Goal: Information Seeking & Learning: Learn about a topic

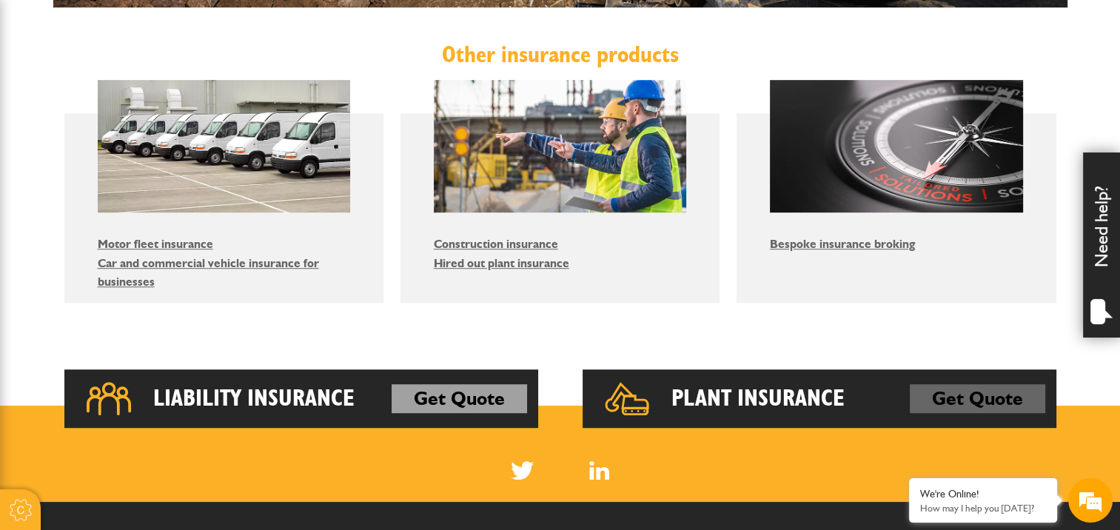
click at [945, 388] on link "Get Quote" at bounding box center [977, 399] width 135 height 30
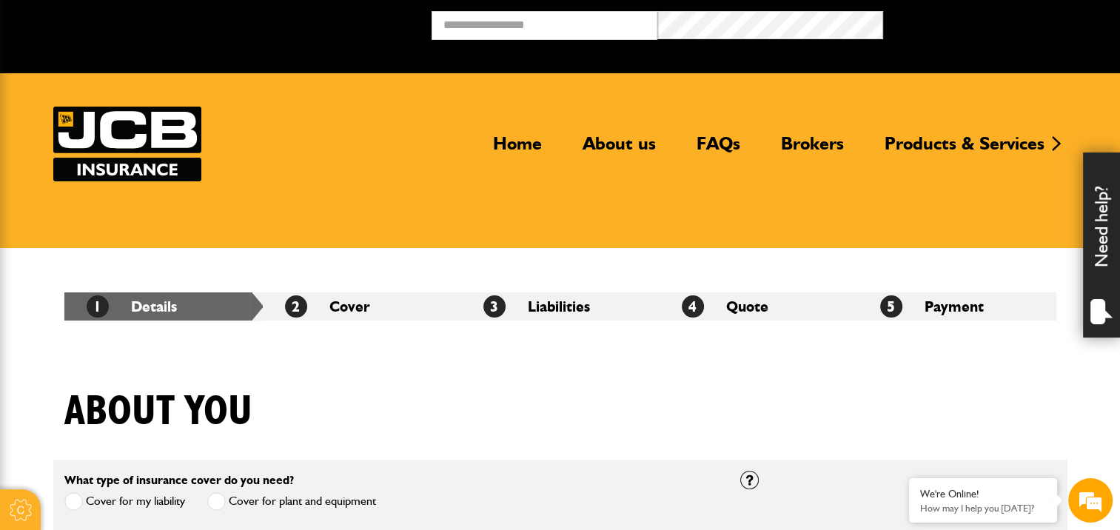
click at [590, 304] on li "3 Liabilities" at bounding box center [560, 306] width 198 height 28
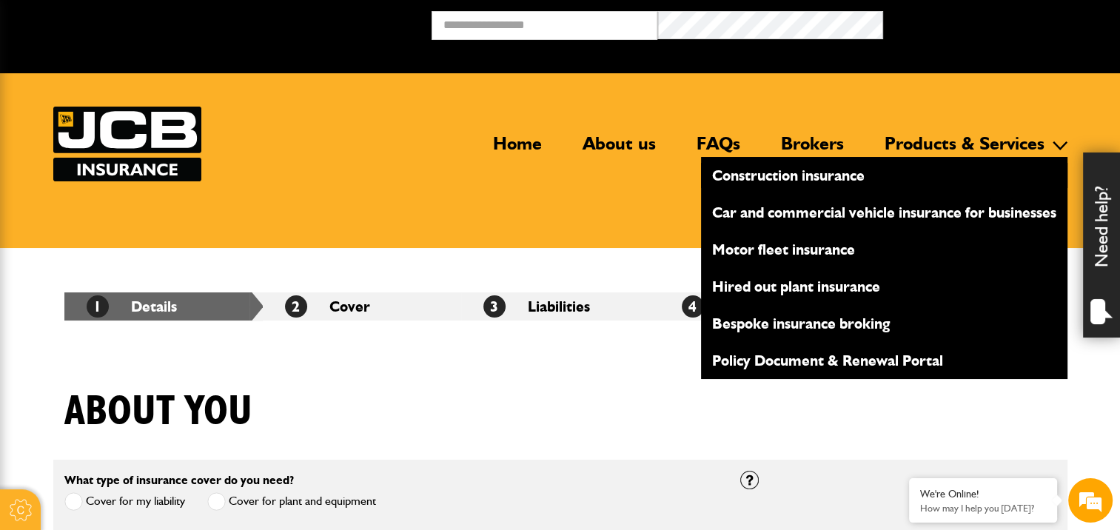
click at [835, 176] on link "Construction insurance" at bounding box center [884, 175] width 366 height 25
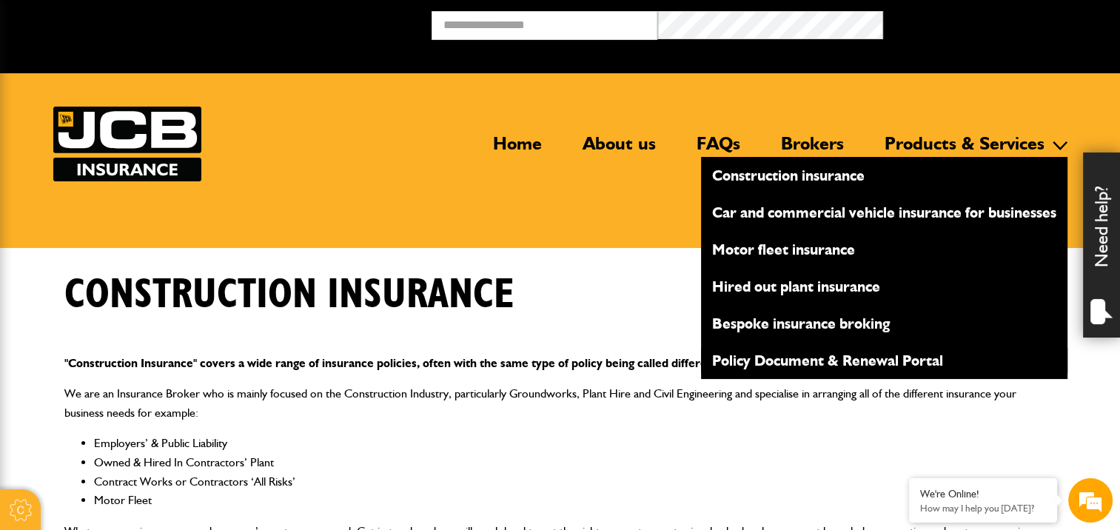
click at [886, 358] on link "Policy Document & Renewal Portal" at bounding box center [884, 360] width 366 height 25
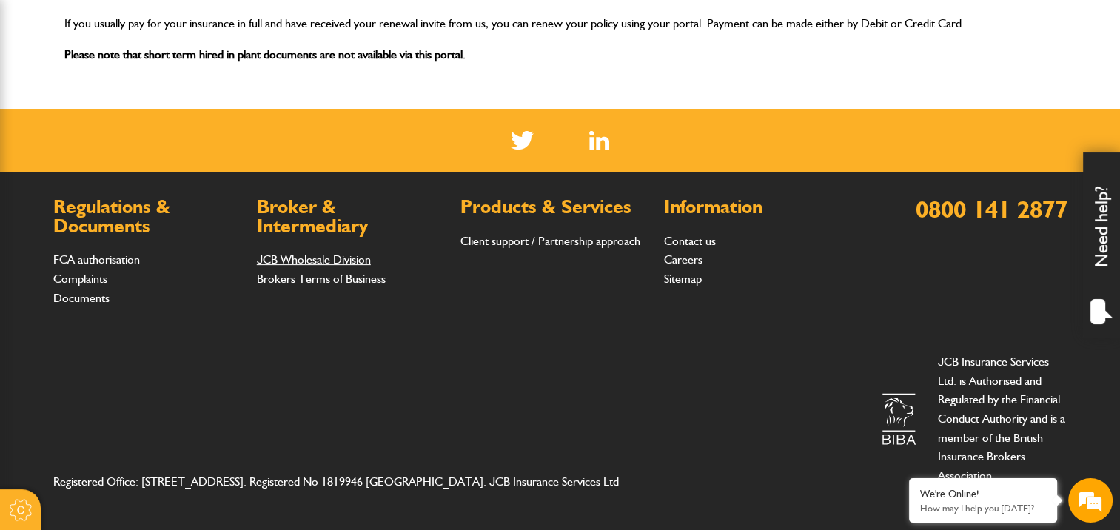
click at [349, 261] on link "JCB Wholesale Division" at bounding box center [314, 259] width 114 height 14
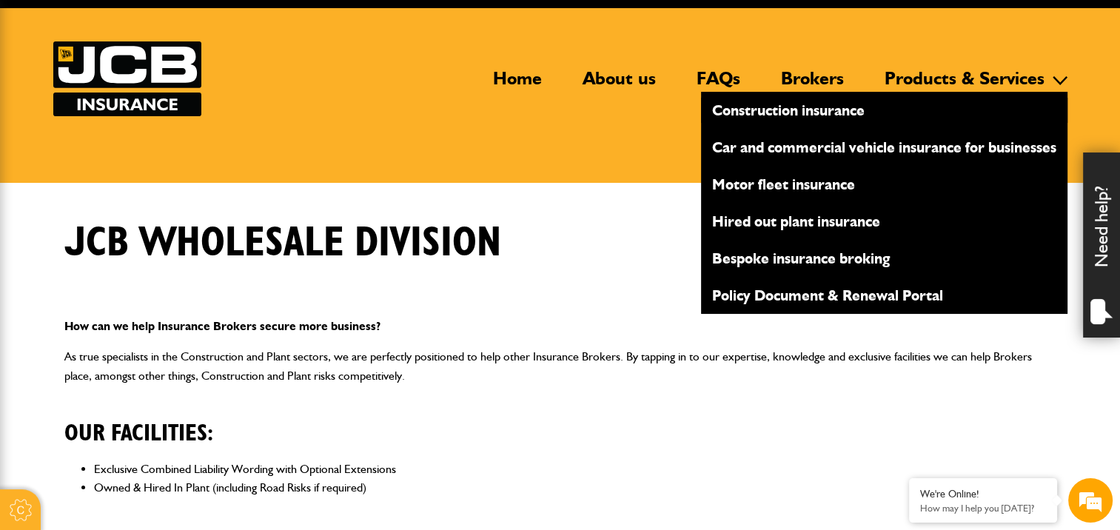
click at [832, 115] on link "Construction insurance" at bounding box center [884, 110] width 366 height 25
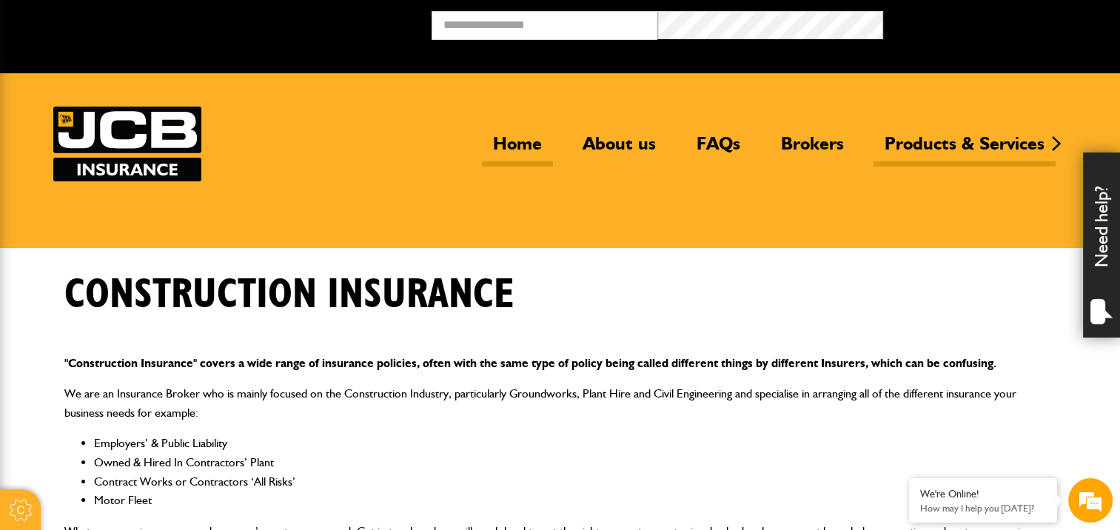
click at [521, 134] on link "Home" at bounding box center [517, 149] width 71 height 34
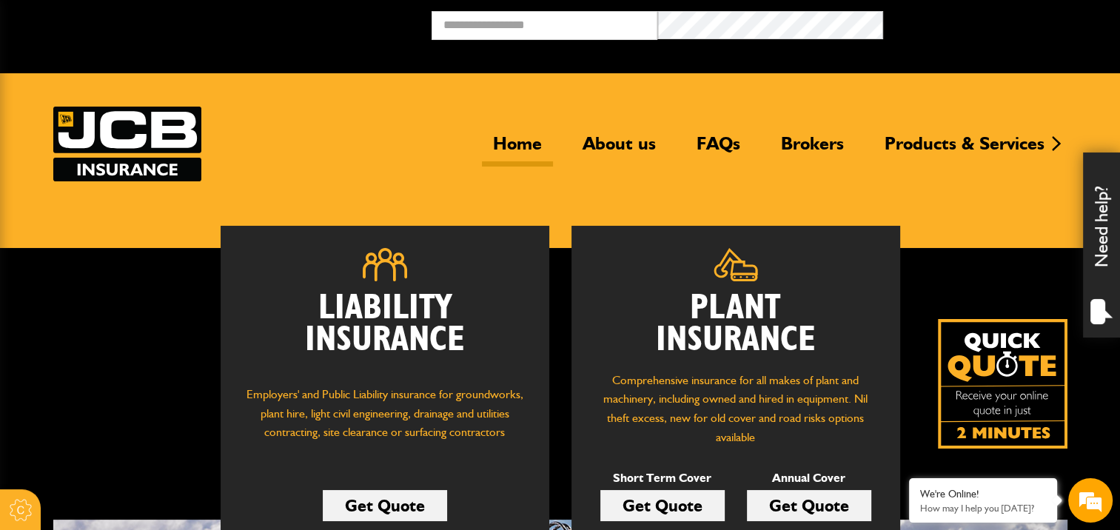
click at [403, 503] on link "Get Quote" at bounding box center [385, 505] width 124 height 31
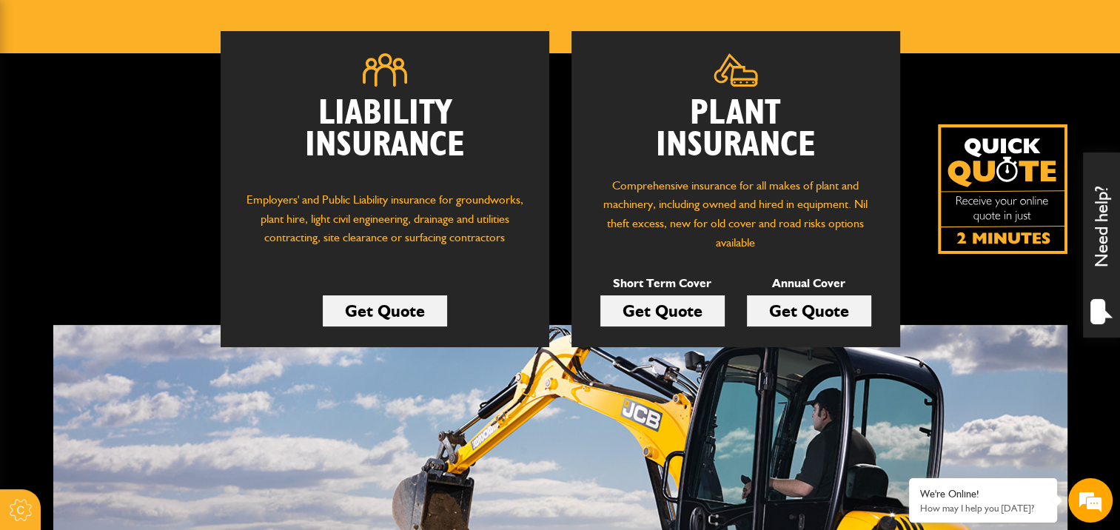
scroll to position [195, 0]
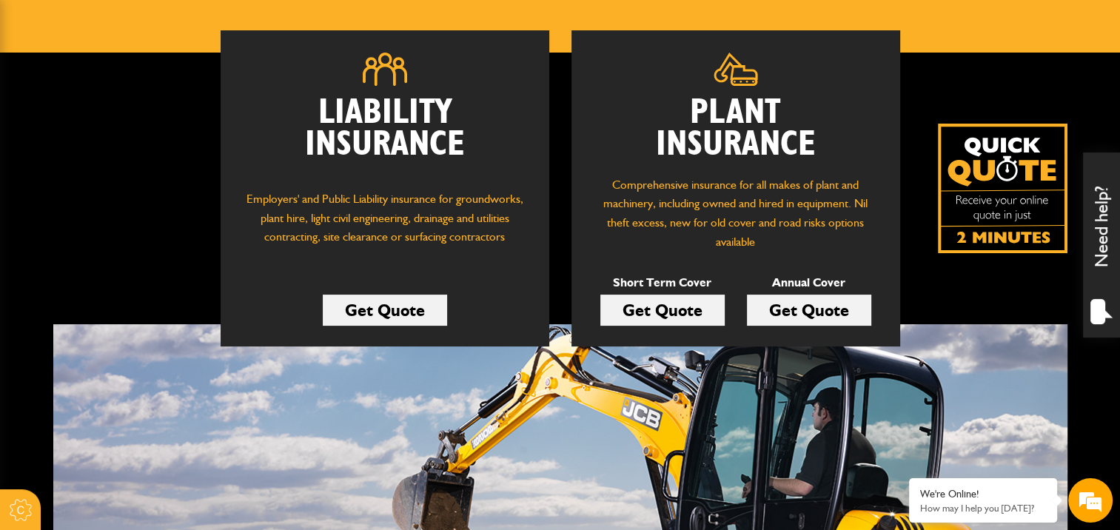
click at [754, 113] on h2 "Plant Insurance" at bounding box center [736, 129] width 284 height 64
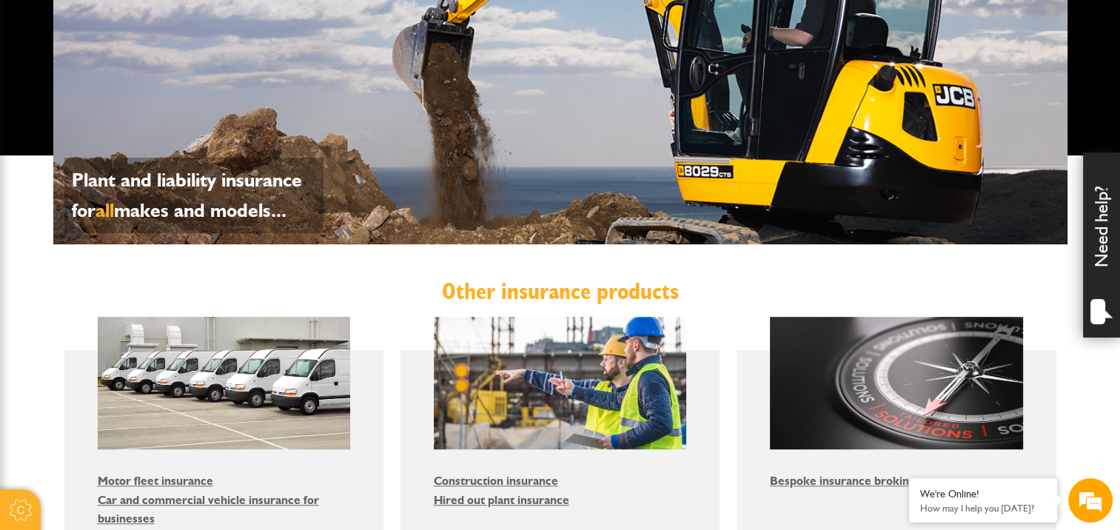
scroll to position [0, 0]
click at [201, 190] on p "Plant and liability insurance for all makes and models..." at bounding box center [194, 195] width 244 height 61
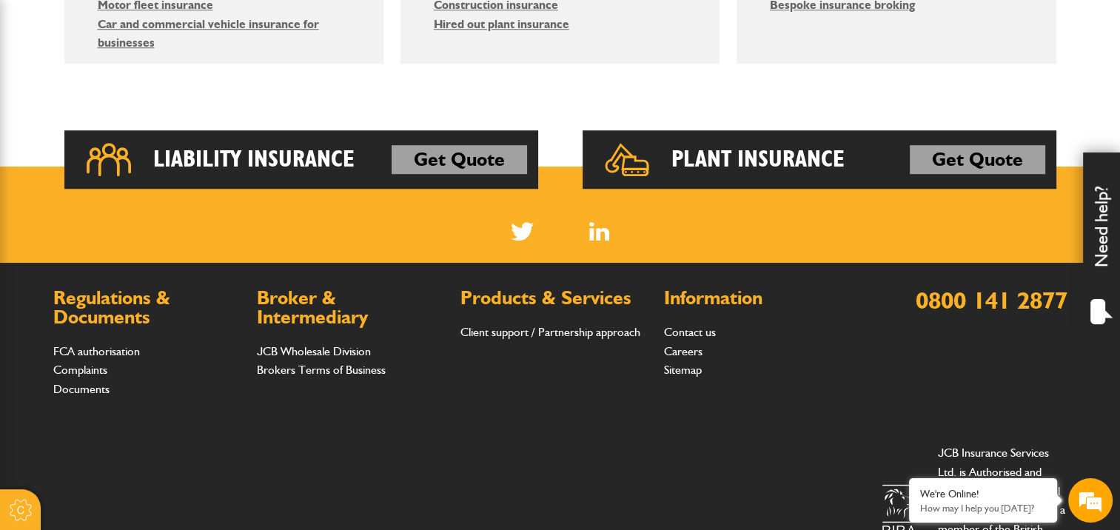
scroll to position [1122, 0]
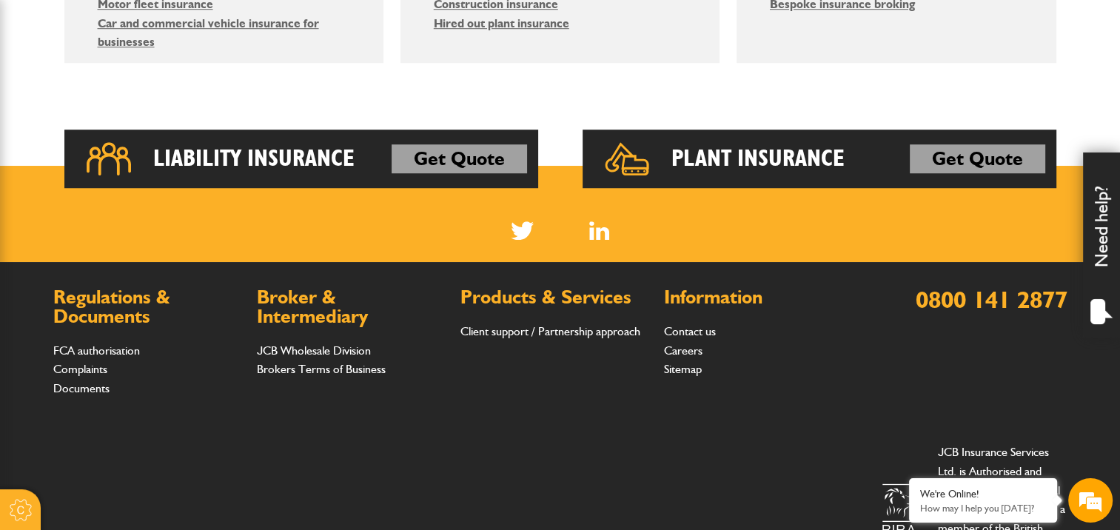
click at [279, 166] on h2 "Liability Insurance" at bounding box center [253, 159] width 201 height 30
click at [456, 150] on link "Get Quote" at bounding box center [459, 159] width 135 height 30
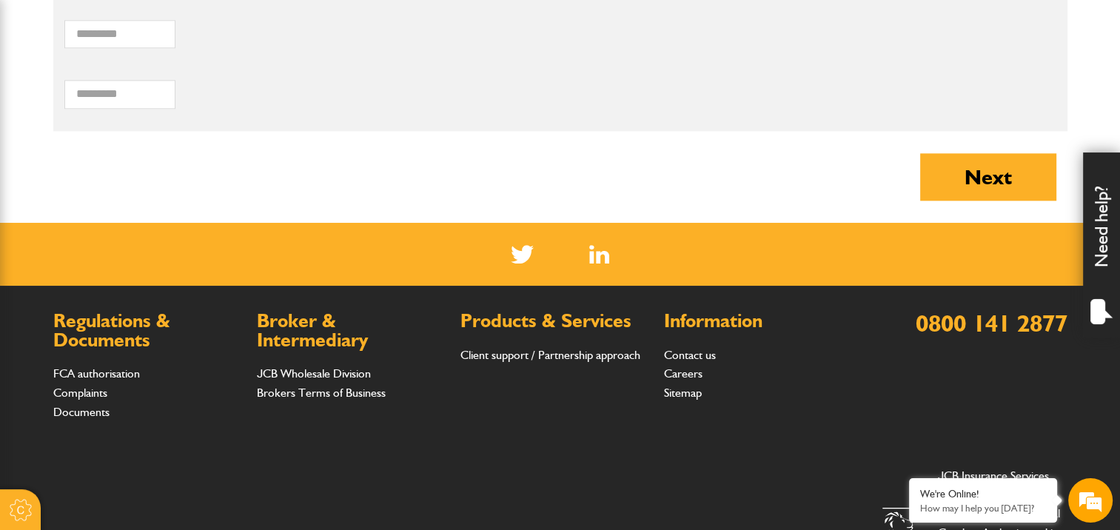
scroll to position [1776, 0]
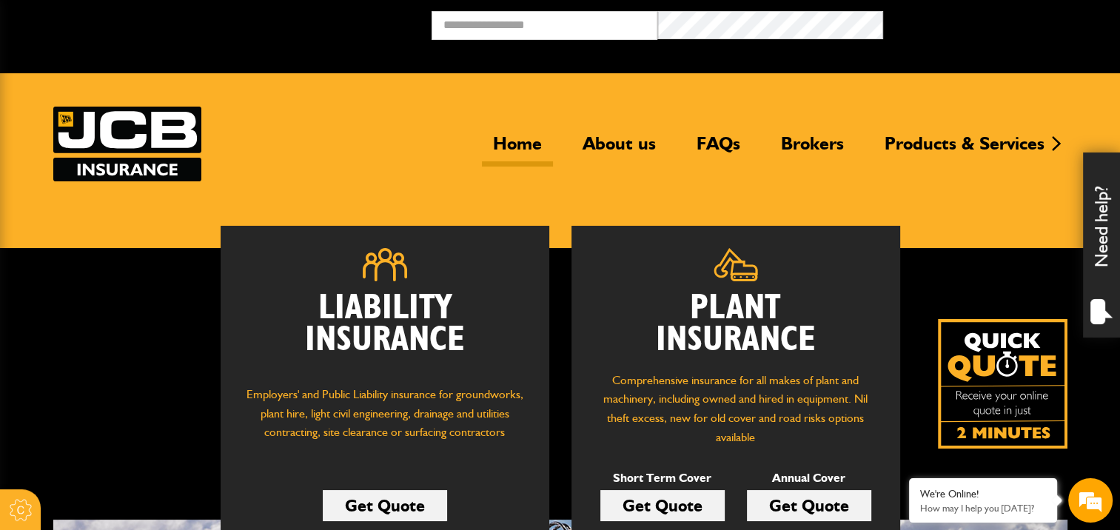
scroll to position [136, 0]
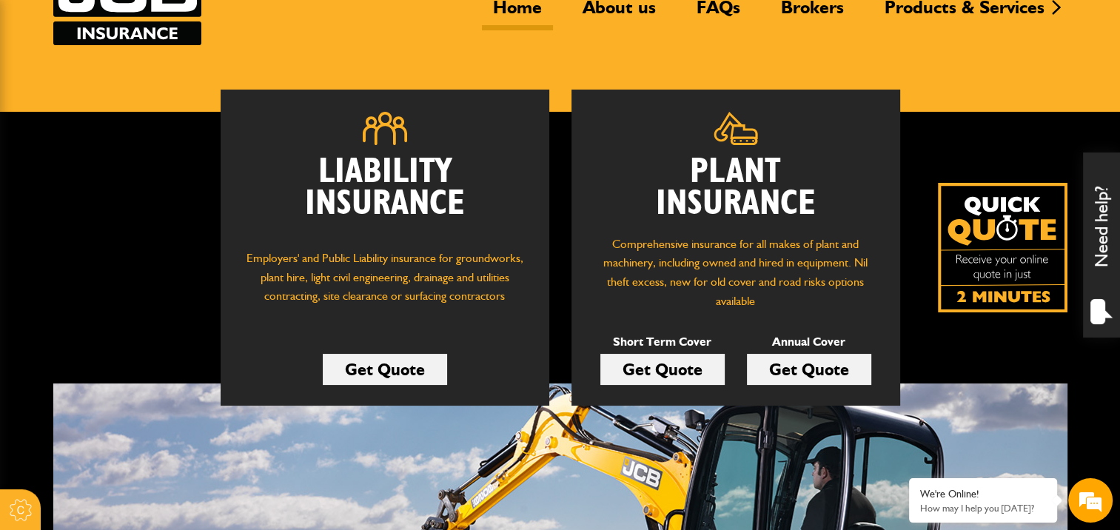
click at [670, 364] on link "Get Quote" at bounding box center [662, 369] width 124 height 31
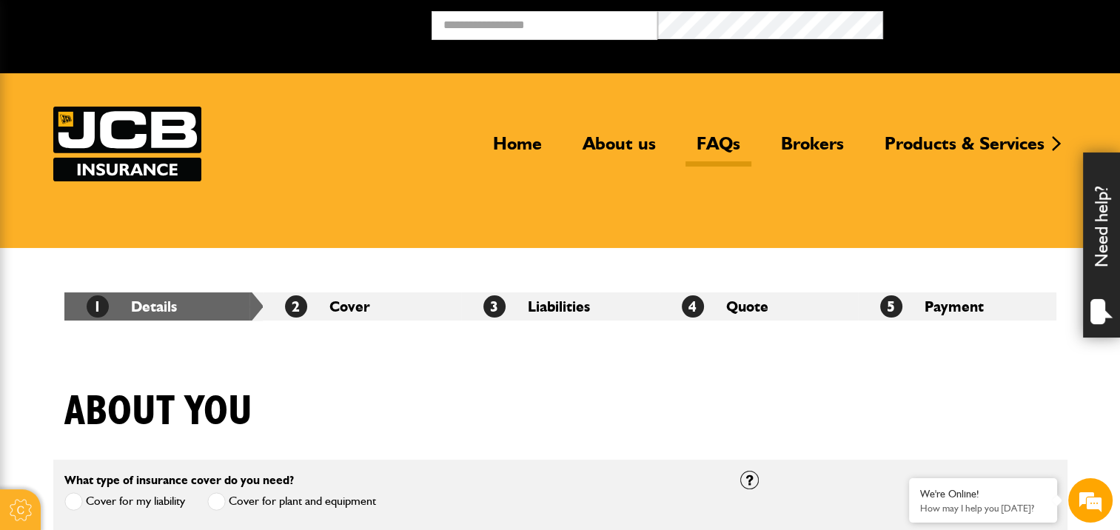
click at [721, 136] on link "FAQs" at bounding box center [718, 149] width 66 height 34
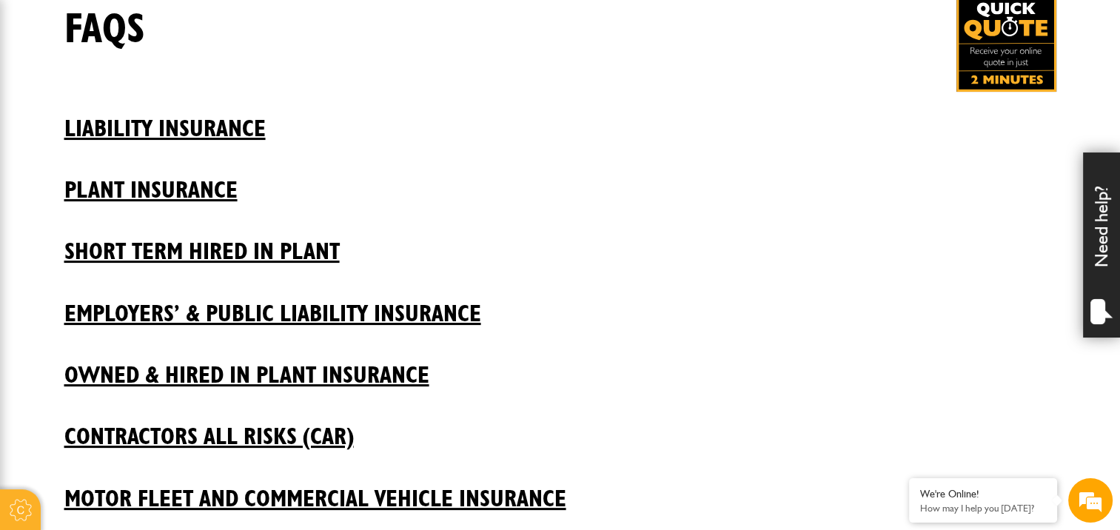
scroll to position [281, 0]
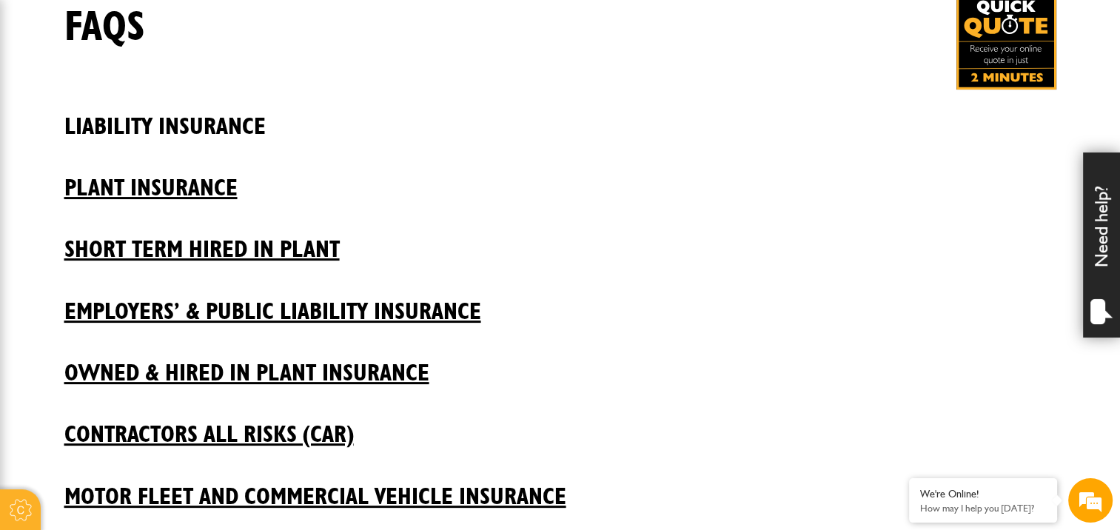
click at [151, 118] on h2 "Liability insurance" at bounding box center [560, 115] width 992 height 50
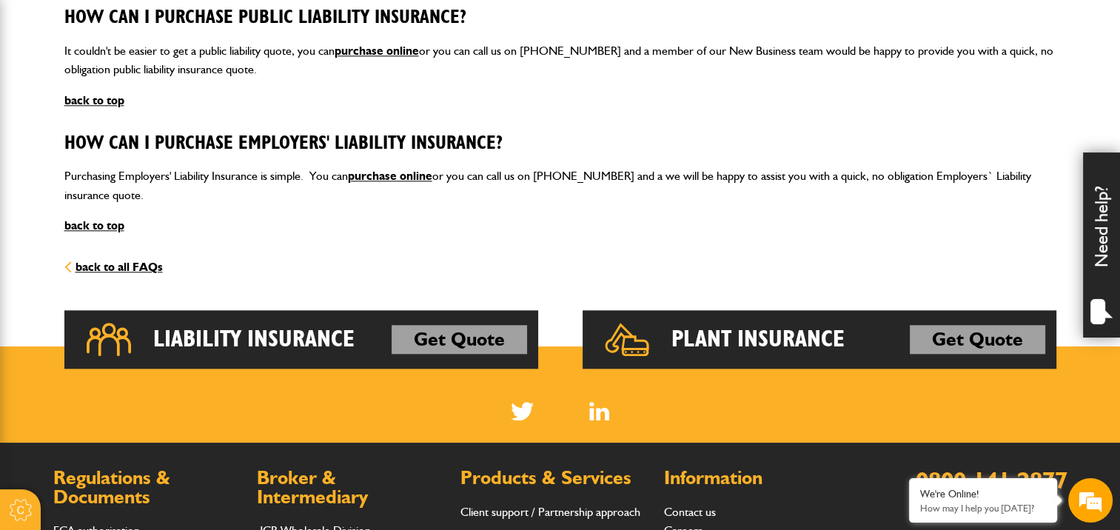
scroll to position [1563, 0]
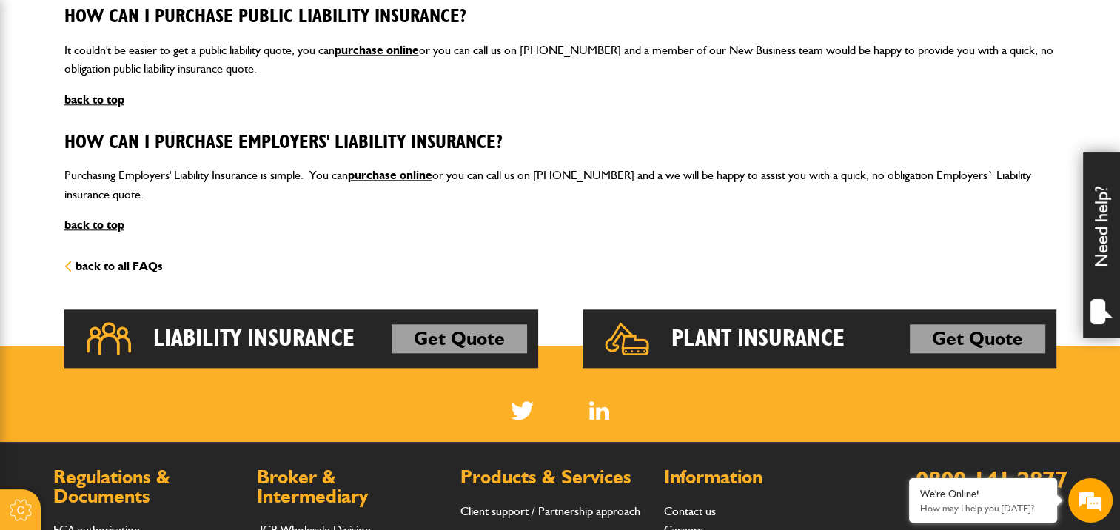
click at [142, 261] on link "back to all FAQs" at bounding box center [113, 266] width 98 height 14
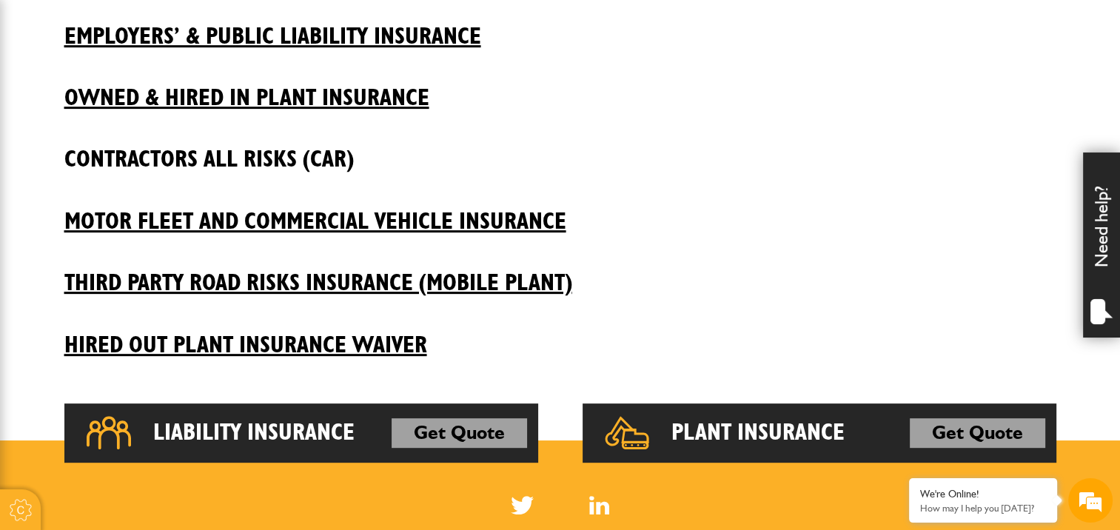
scroll to position [557, 0]
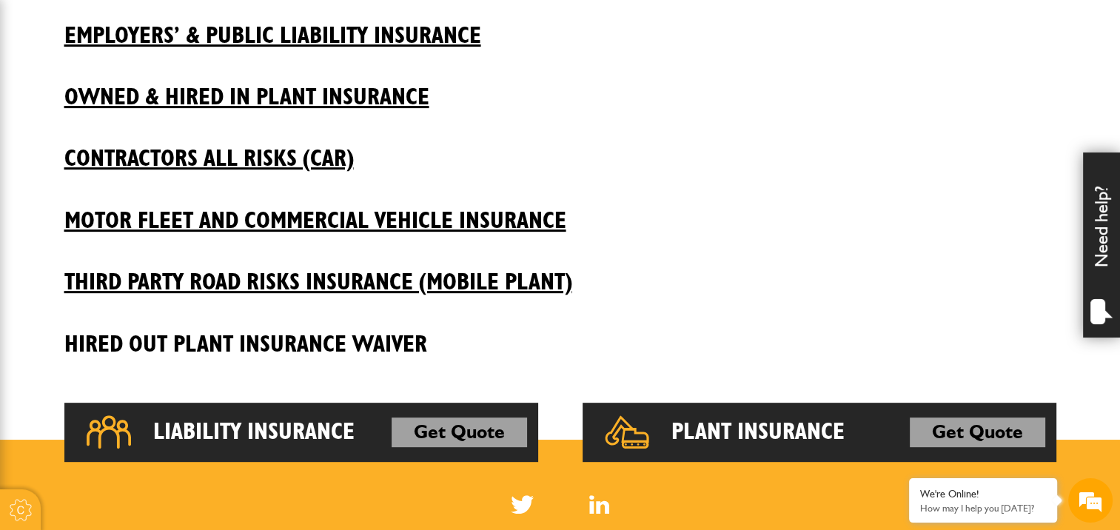
click at [330, 352] on h2 "Hired Out Plant Insurance Waiver" at bounding box center [560, 333] width 992 height 50
